Goal: Transaction & Acquisition: Obtain resource

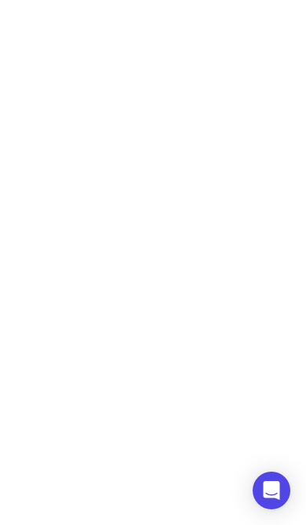
click at [274, 499] on icon "Open Intercom Messenger" at bounding box center [271, 490] width 19 height 19
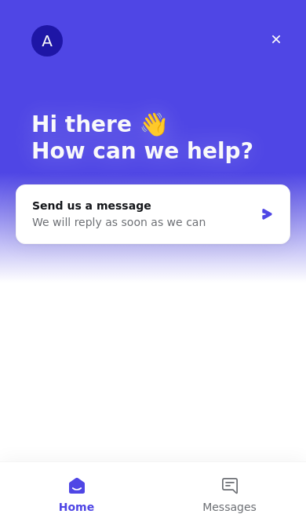
click at [281, 29] on div "Close" at bounding box center [276, 39] width 28 height 28
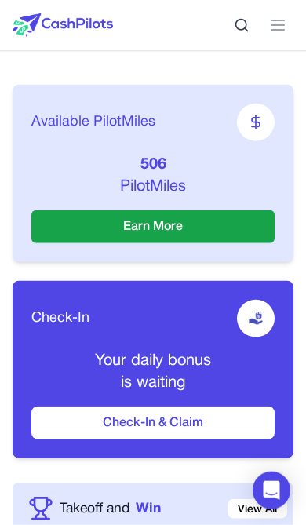
scroll to position [498, 0]
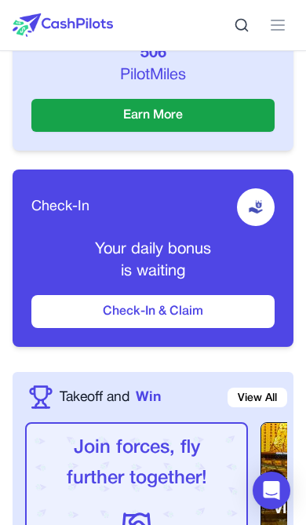
click at [204, 319] on button "Check-In & Claim" at bounding box center [152, 311] width 243 height 33
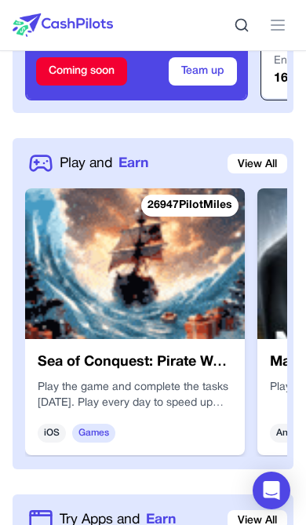
scroll to position [1296, 0]
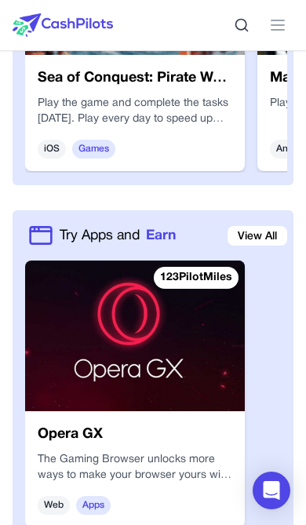
click at [265, 243] on link "View All" at bounding box center [258, 236] width 60 height 20
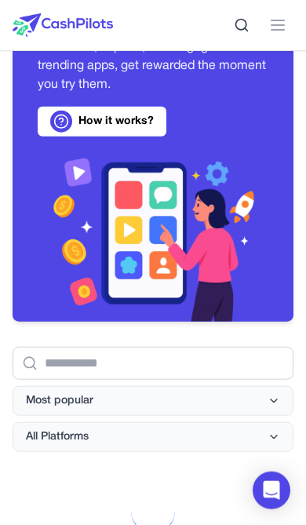
scroll to position [349, 0]
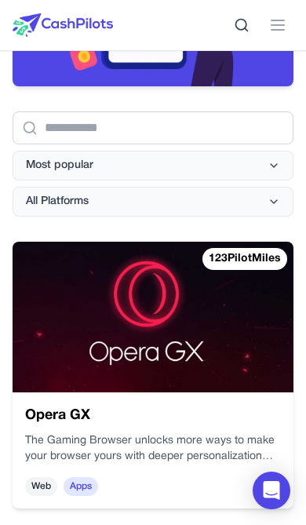
click at [132, 439] on p "The Gaming Browser unlocks more ways to make your browser yours with deeper per…" at bounding box center [144, 449] width 257 height 58
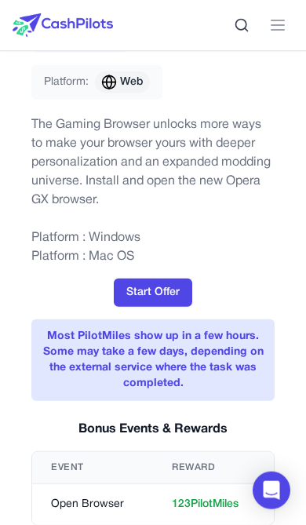
scroll to position [213, 0]
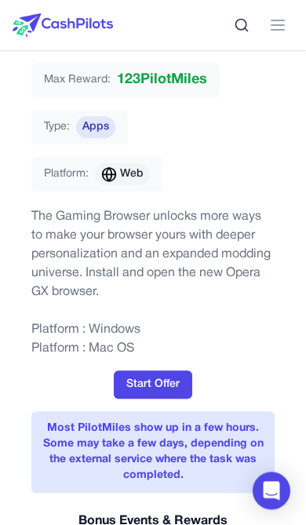
click at [169, 376] on button "Start Offer" at bounding box center [153, 384] width 78 height 28
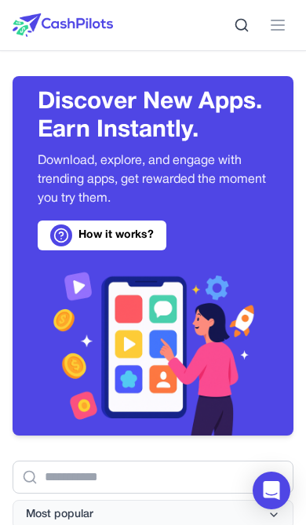
click at [273, 25] on line at bounding box center [278, 25] width 13 height 0
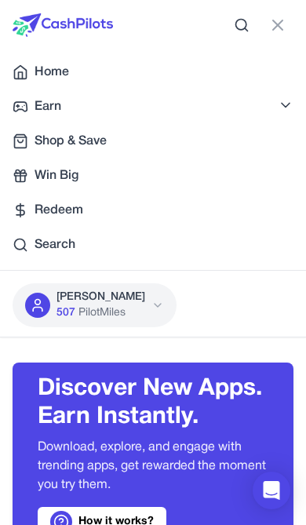
click at [53, 76] on span "Home" at bounding box center [52, 72] width 35 height 19
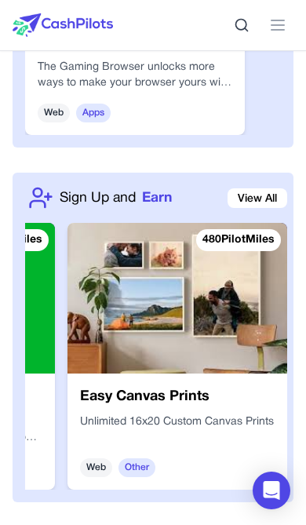
scroll to position [0, 1119]
click at [217, 374] on img at bounding box center [177, 298] width 220 height 151
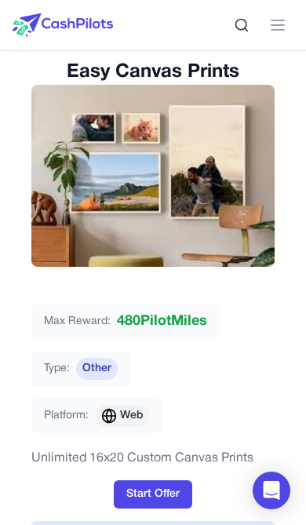
scroll to position [83, 0]
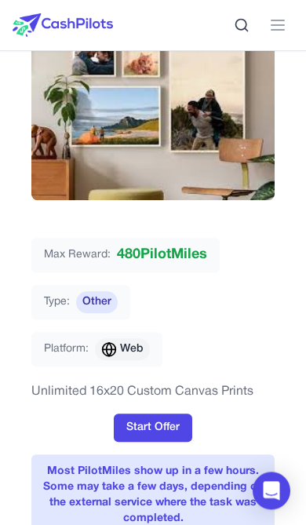
click at [169, 425] on button "Start Offer" at bounding box center [153, 428] width 78 height 28
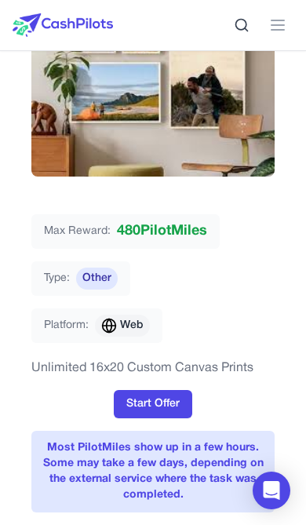
click at [162, 96] on img at bounding box center [152, 86] width 243 height 182
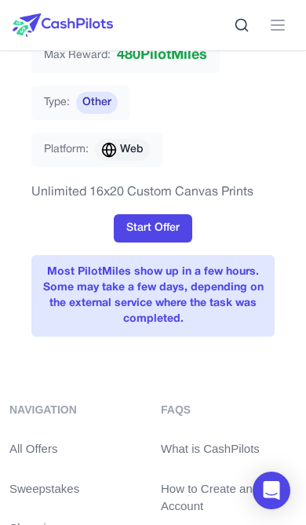
scroll to position [0, 0]
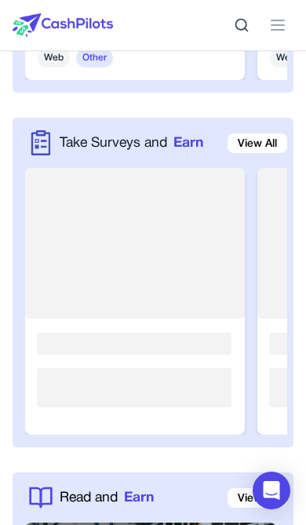
scroll to position [2819, 0]
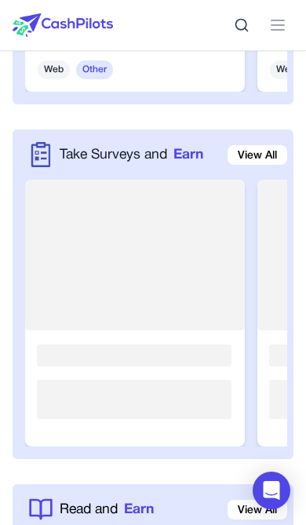
click at [261, 164] on link "View All" at bounding box center [258, 155] width 60 height 20
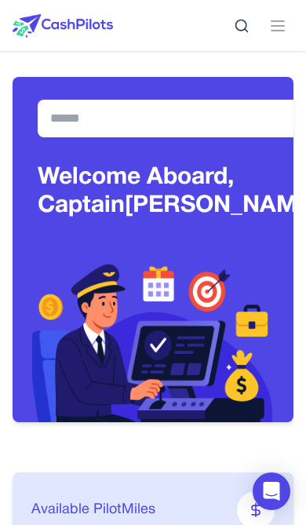
scroll to position [2819, 0]
